Goal: Obtain resource: Download file/media

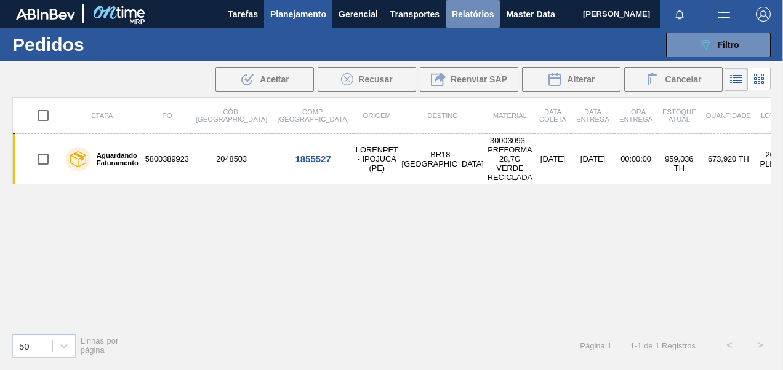
click at [498, 10] on button "Relatórios" at bounding box center [473, 14] width 54 height 28
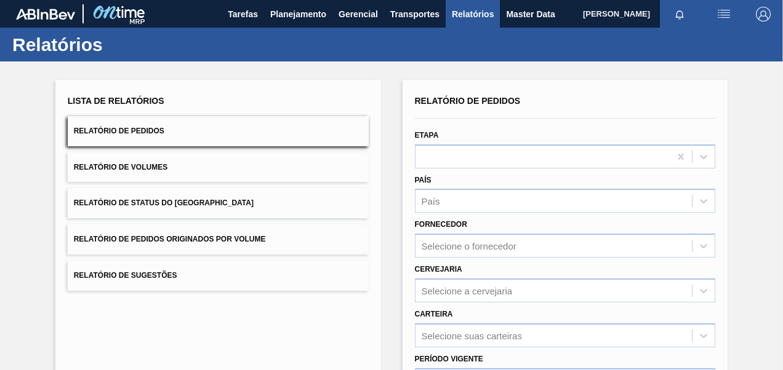
click at [163, 225] on button "Relatório de Pedidos Originados por Volume" at bounding box center [218, 240] width 301 height 30
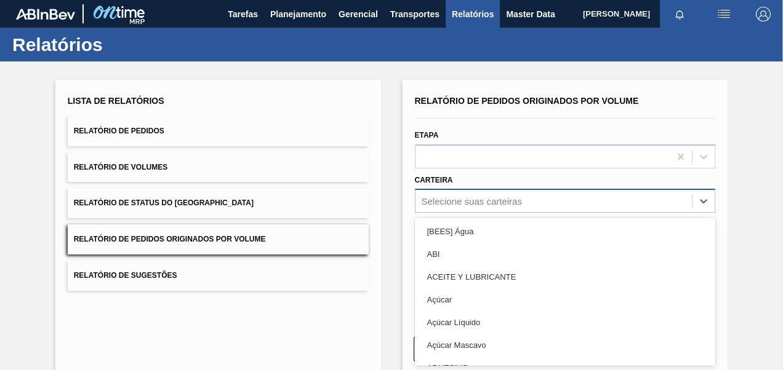
click at [469, 203] on div "option [BEES] Água focused, 1 of 101. 101 results available. Use Up and Down to…" at bounding box center [565, 201] width 301 height 24
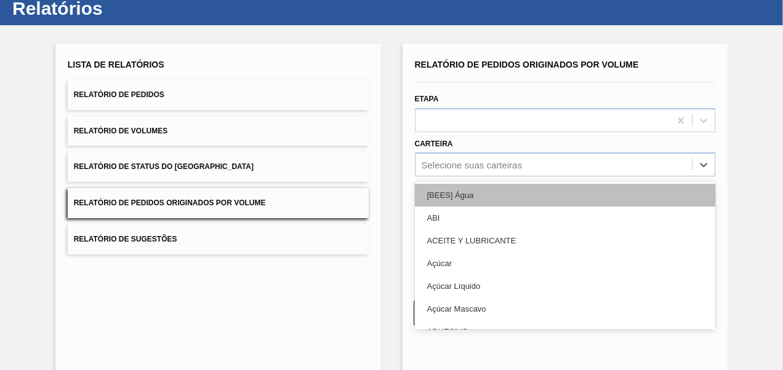
scroll to position [37, 0]
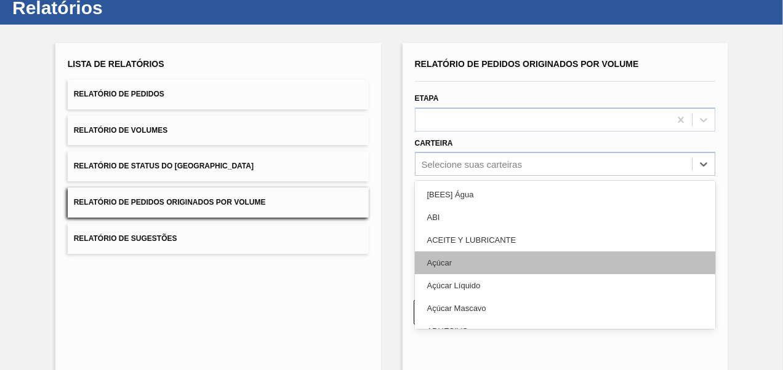
click at [451, 265] on div "Açúcar" at bounding box center [565, 263] width 301 height 23
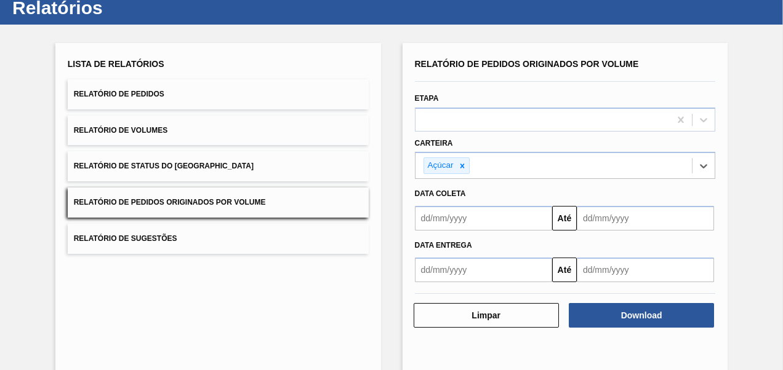
click at [449, 222] on input "text" at bounding box center [483, 218] width 137 height 25
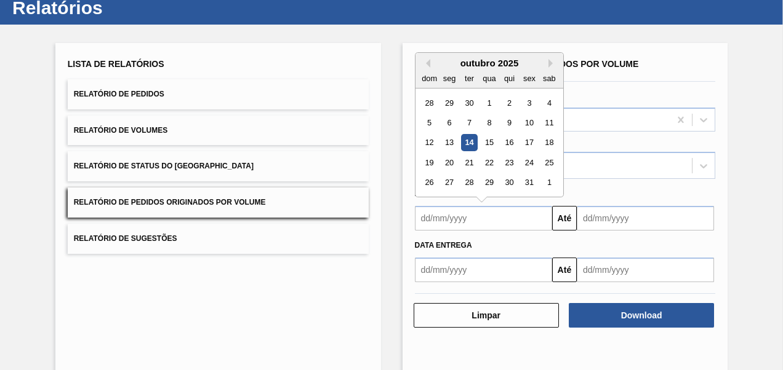
type input "[DATE]"
click at [620, 223] on input "text" at bounding box center [645, 218] width 137 height 25
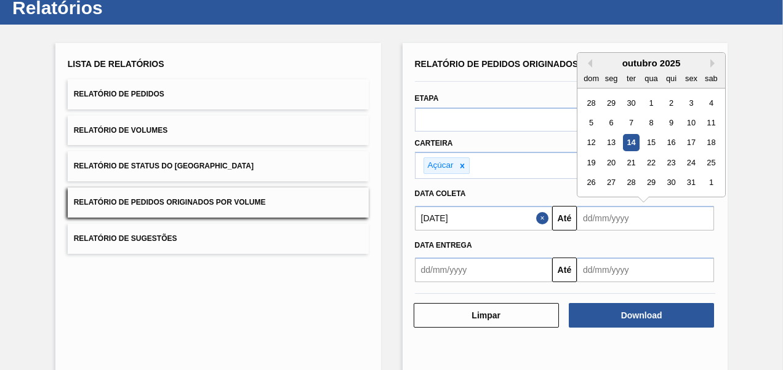
click at [673, 144] on div "16" at bounding box center [671, 143] width 17 height 17
type input "[DATE]"
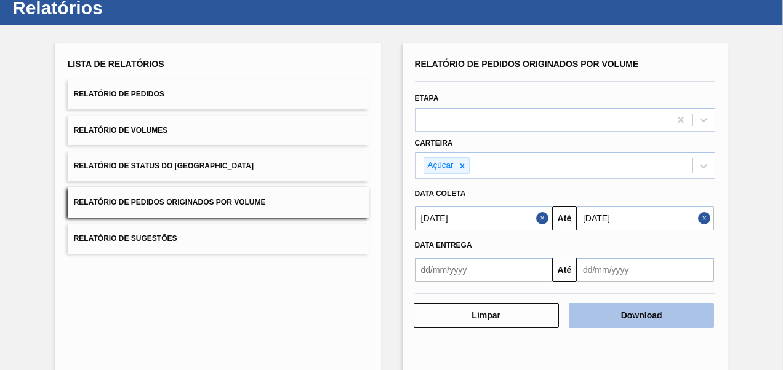
click at [647, 314] on button "Download" at bounding box center [641, 315] width 145 height 25
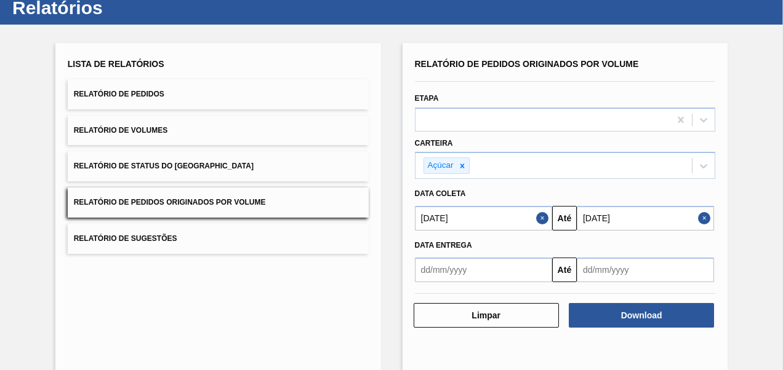
click at [147, 98] on button "Relatório de Pedidos" at bounding box center [218, 94] width 301 height 30
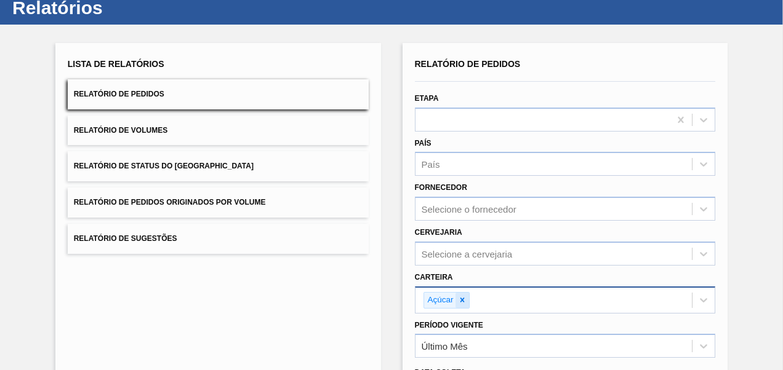
click at [459, 299] on icon at bounding box center [462, 300] width 9 height 9
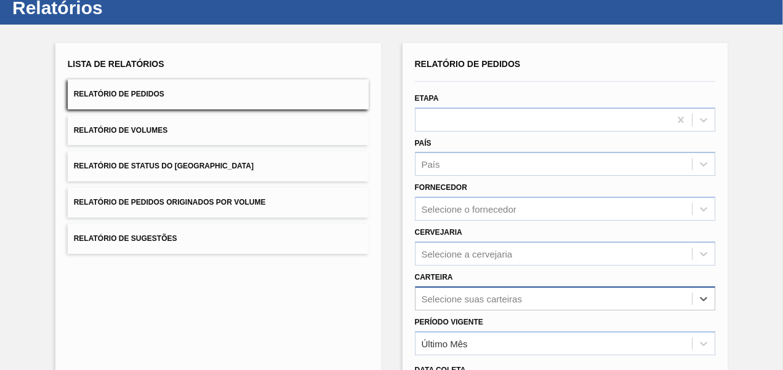
click at [459, 299] on div "option Açúcar, deselected. Select is focused ,type to refine list, press Down t…" at bounding box center [565, 299] width 301 height 24
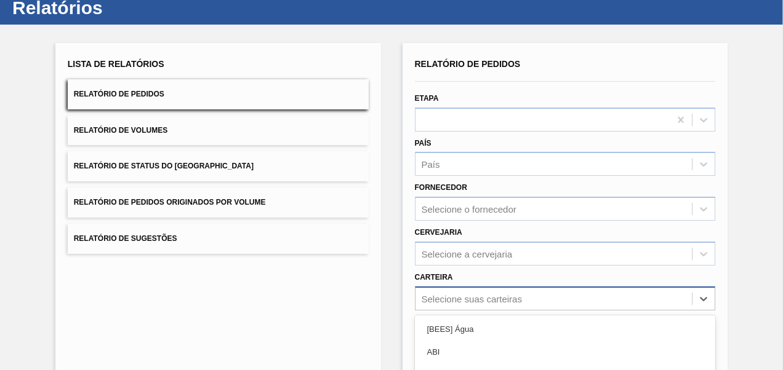
scroll to position [170, 0]
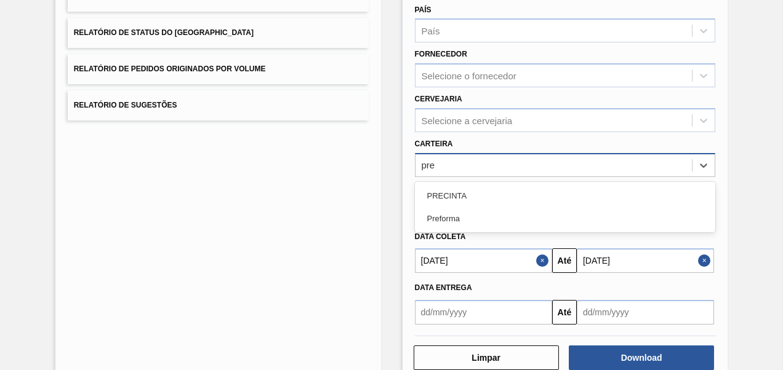
type input "pref"
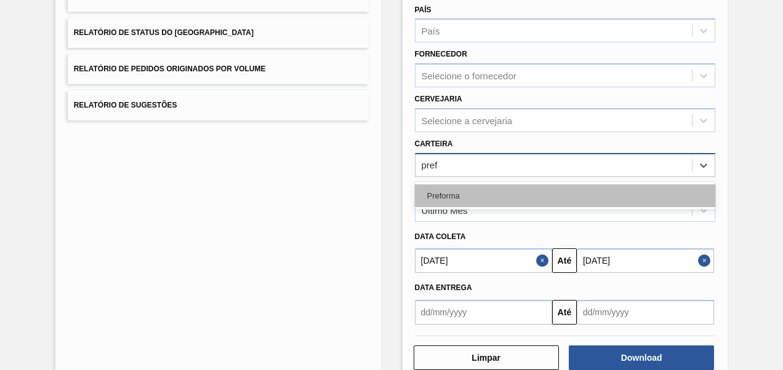
click at [442, 198] on div "Preforma" at bounding box center [565, 196] width 301 height 23
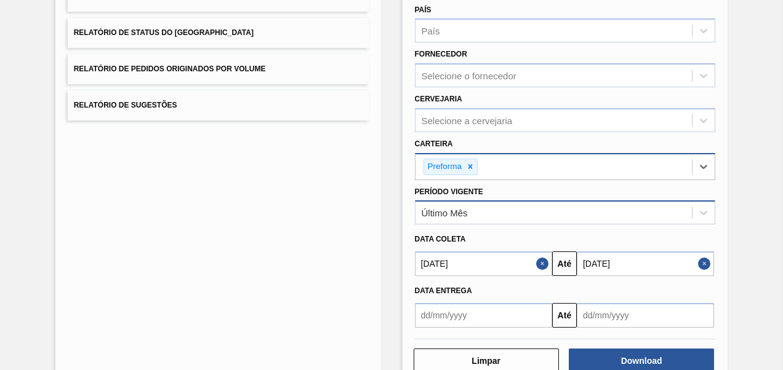
click at [460, 210] on div "Último Mês" at bounding box center [445, 213] width 46 height 10
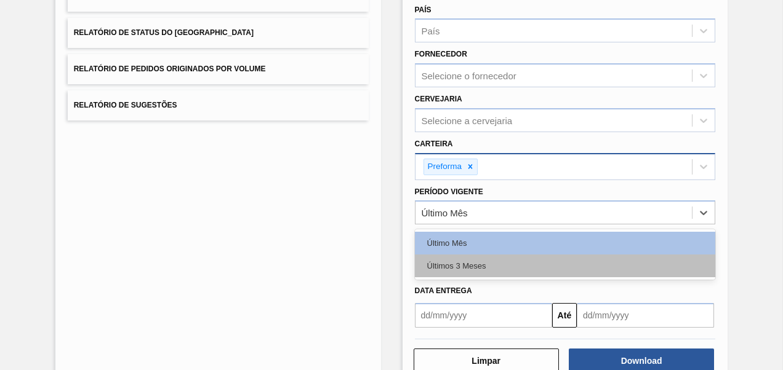
click at [469, 271] on div "Últimos 3 Meses" at bounding box center [565, 266] width 301 height 23
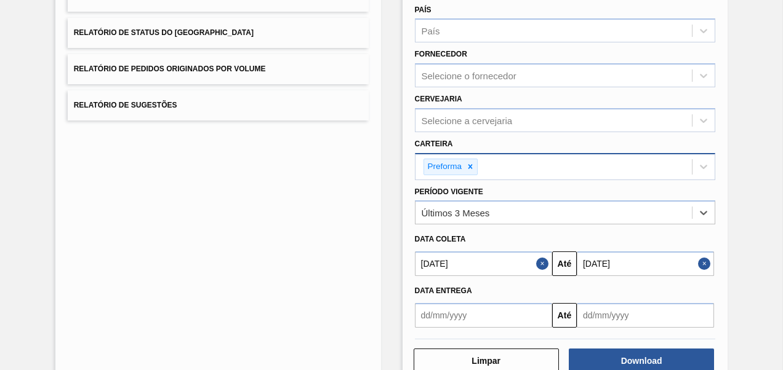
scroll to position [201, 0]
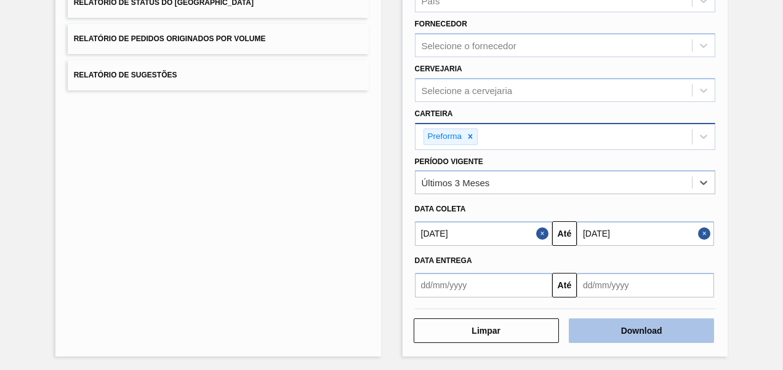
click at [655, 321] on button "Download" at bounding box center [641, 331] width 145 height 25
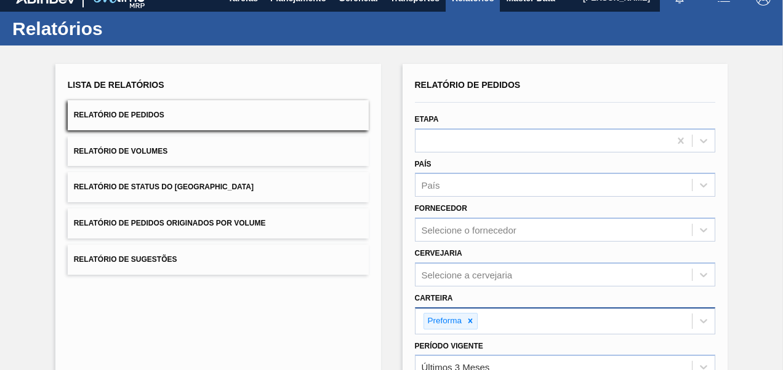
scroll to position [0, 0]
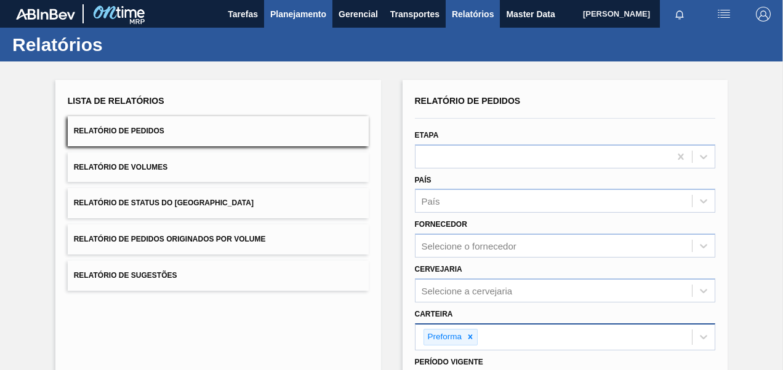
click at [302, 16] on span "Planejamento" at bounding box center [298, 14] width 56 height 15
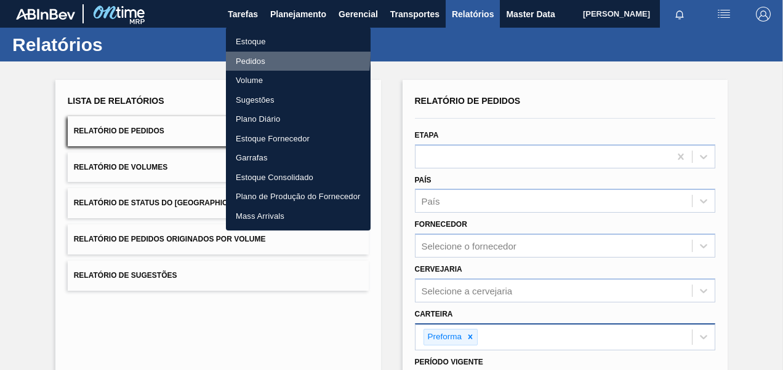
click at [257, 54] on li "Pedidos" at bounding box center [298, 62] width 145 height 20
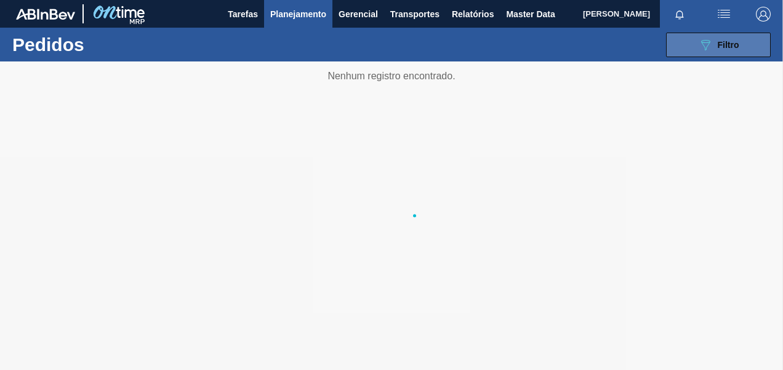
click at [700, 38] on icon "089F7B8B-B2A5-4AFE-B5C0-19BA573D28AC" at bounding box center [705, 45] width 15 height 15
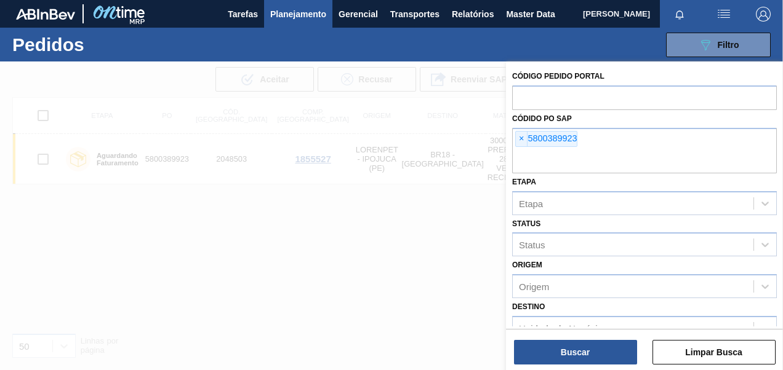
click at [522, 140] on span "×" at bounding box center [522, 139] width 12 height 15
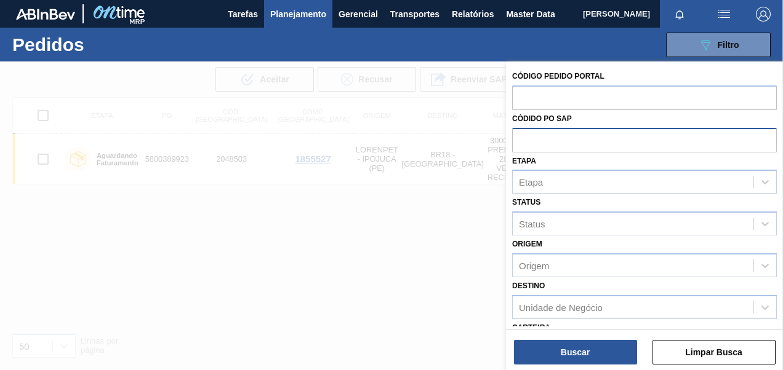
paste input "5800391660"
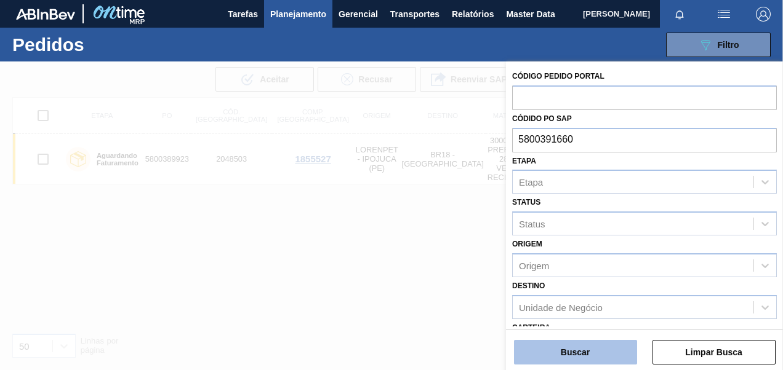
type input "5800391660"
click at [583, 354] on button "Buscar" at bounding box center [575, 352] width 123 height 25
